Goal: Information Seeking & Learning: Learn about a topic

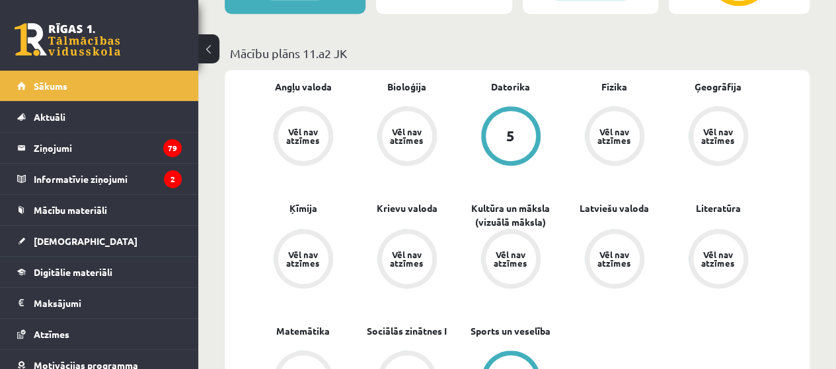
scroll to position [428, 0]
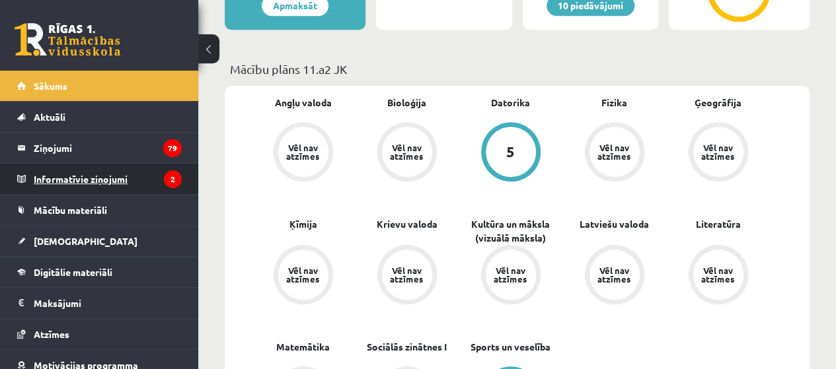
click at [112, 182] on legend "Informatīvie ziņojumi 2" at bounding box center [108, 179] width 148 height 30
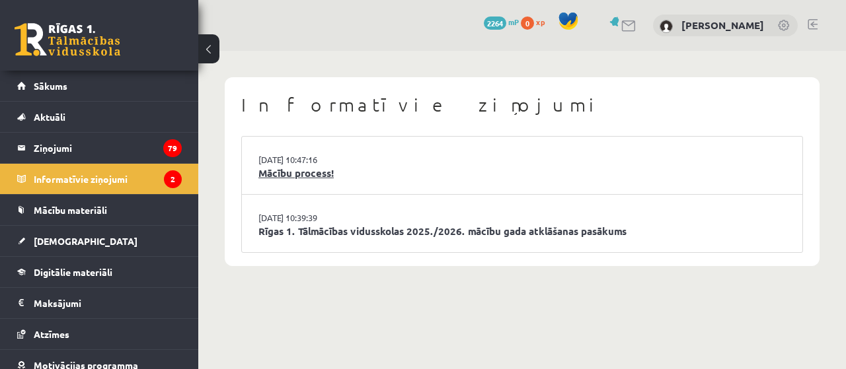
click at [309, 172] on link "Mācību process!" at bounding box center [521, 173] width 527 height 15
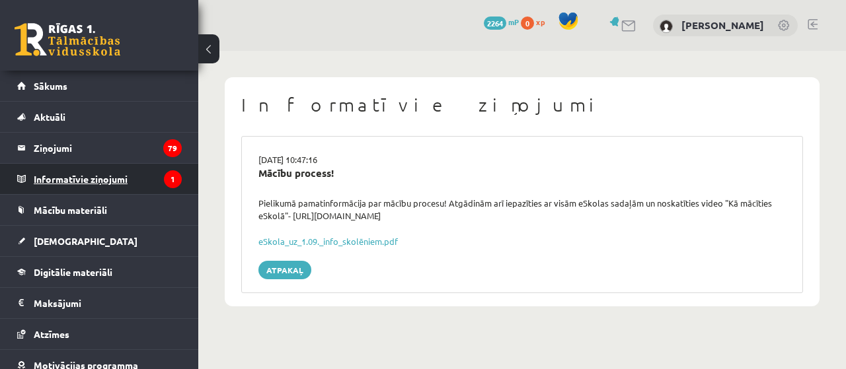
click at [113, 176] on legend "Informatīvie ziņojumi 1" at bounding box center [108, 179] width 148 height 30
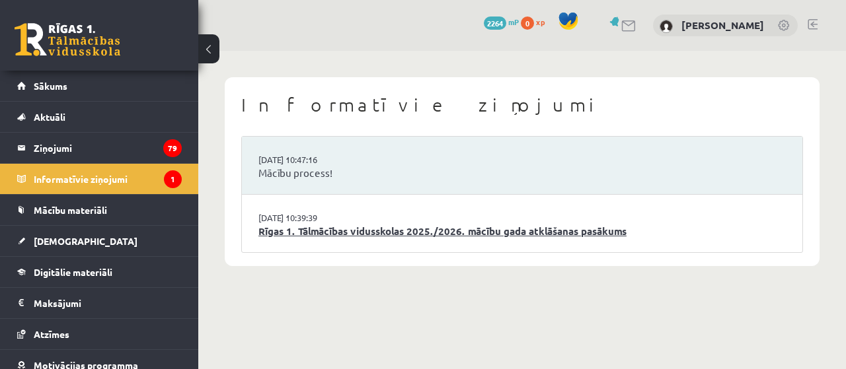
click at [359, 236] on link "Rīgas 1. Tālmācības vidusskolas 2025./2026. mācību gada atklāšanas pasākums" at bounding box center [521, 231] width 527 height 15
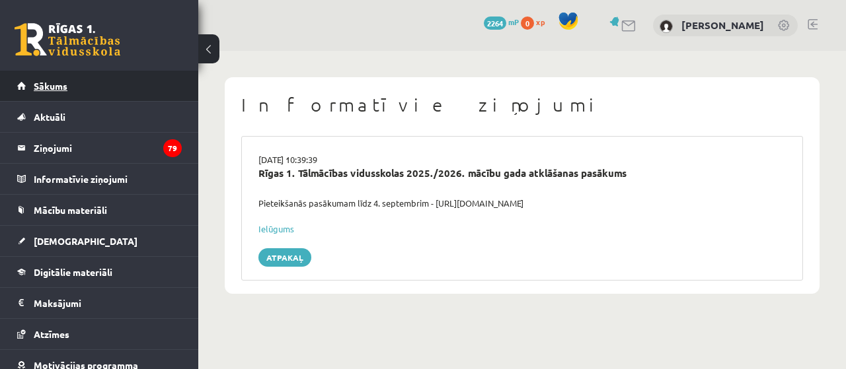
click at [98, 97] on link "Sākums" at bounding box center [99, 86] width 165 height 30
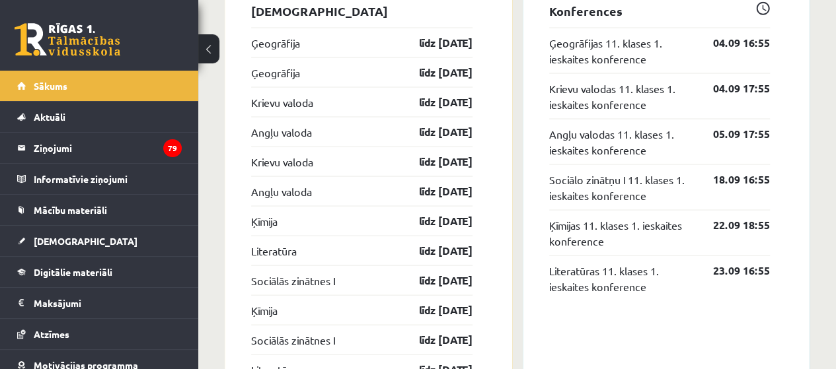
scroll to position [1209, 0]
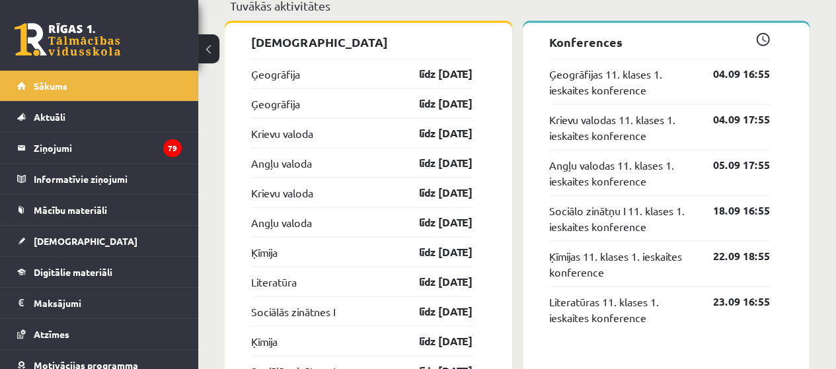
click at [262, 63] on div "Ģeogrāfija līdz 15.09.25" at bounding box center [361, 73] width 221 height 30
click at [267, 77] on link "Ģeogrāfija" at bounding box center [275, 73] width 49 height 16
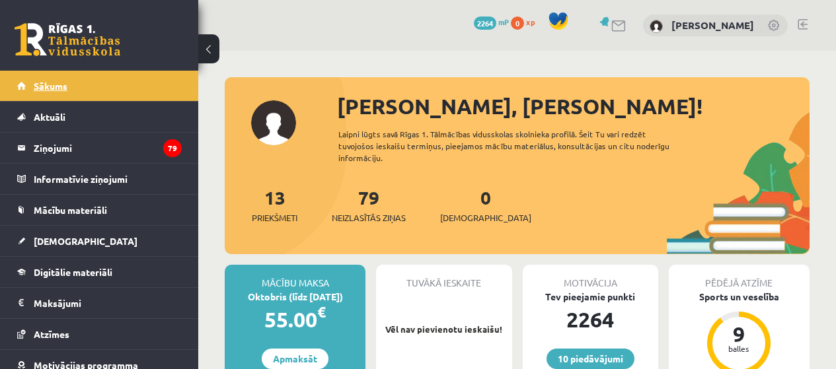
scroll to position [1207, 0]
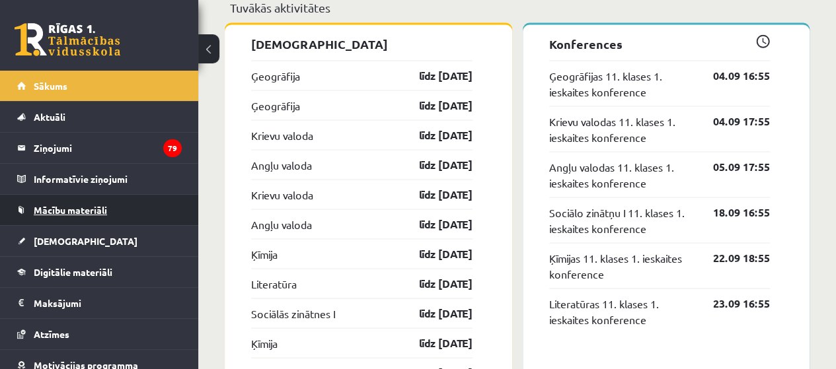
click at [98, 207] on span "Mācību materiāli" at bounding box center [70, 210] width 73 height 12
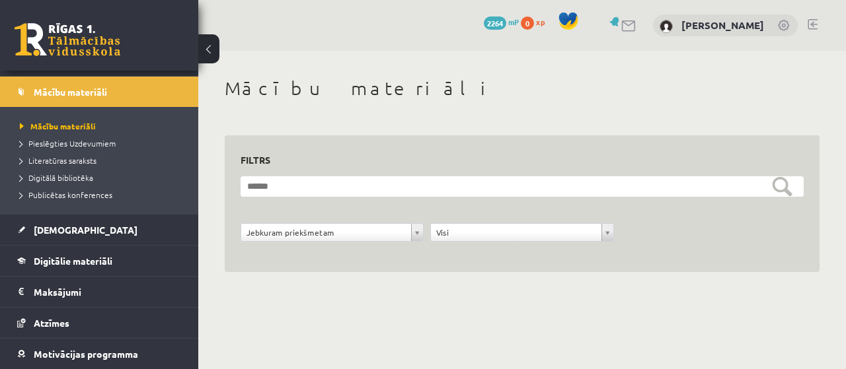
scroll to position [129, 0]
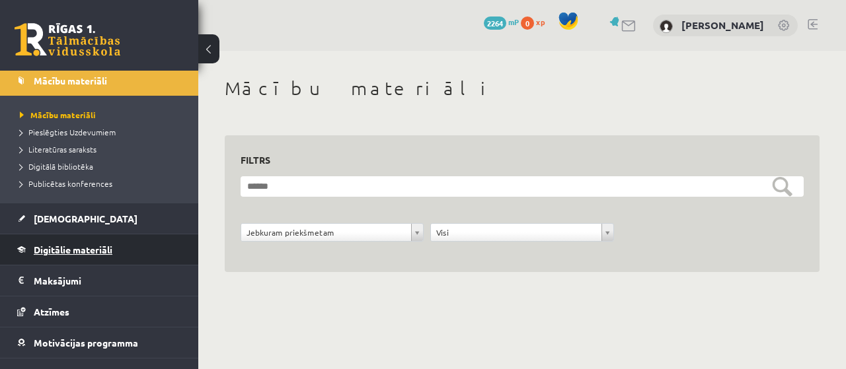
click at [87, 246] on span "Digitālie materiāli" at bounding box center [73, 250] width 79 height 12
